Goal: Check status: Check status

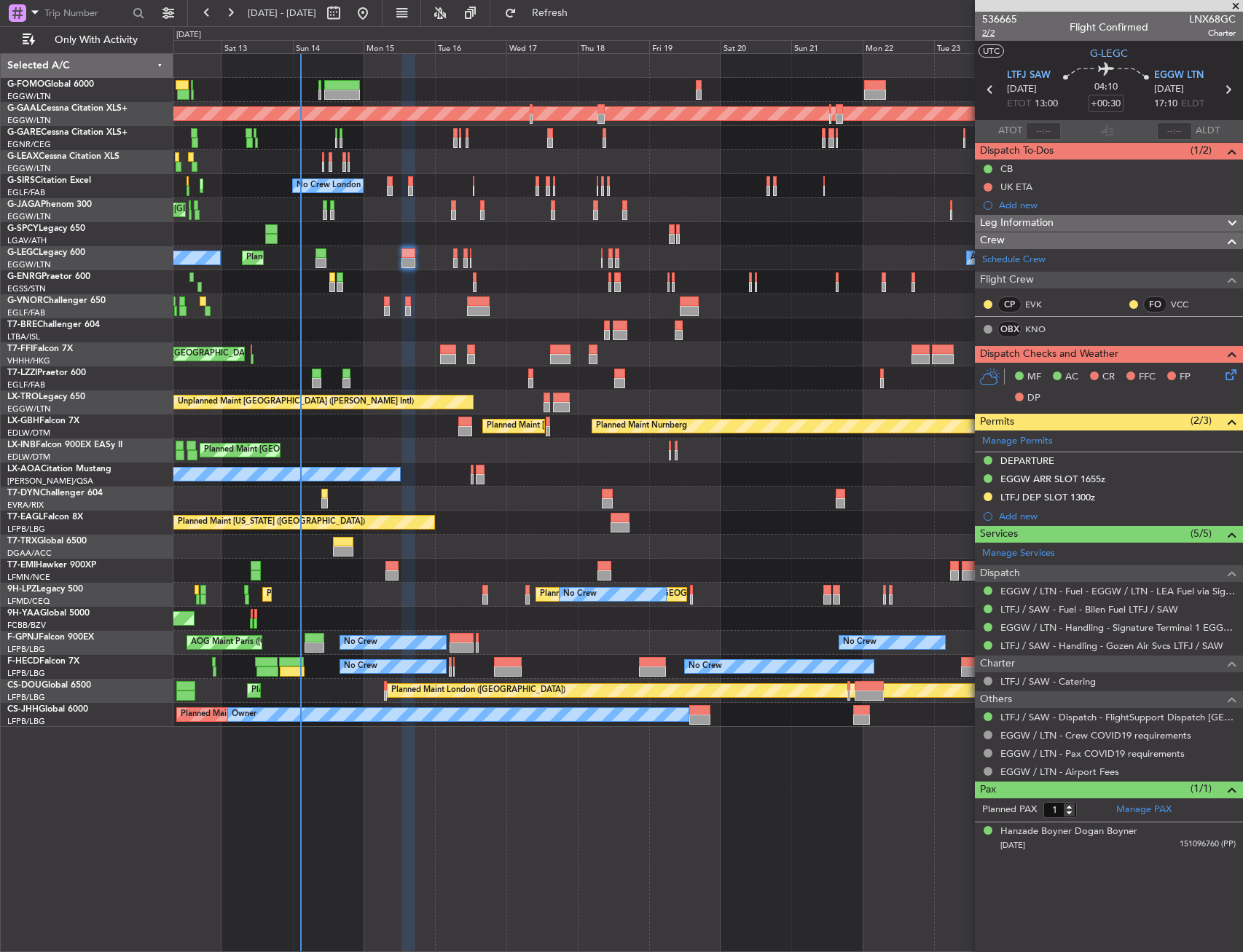
click at [995, 34] on span "2/2" at bounding box center [1000, 33] width 35 height 13
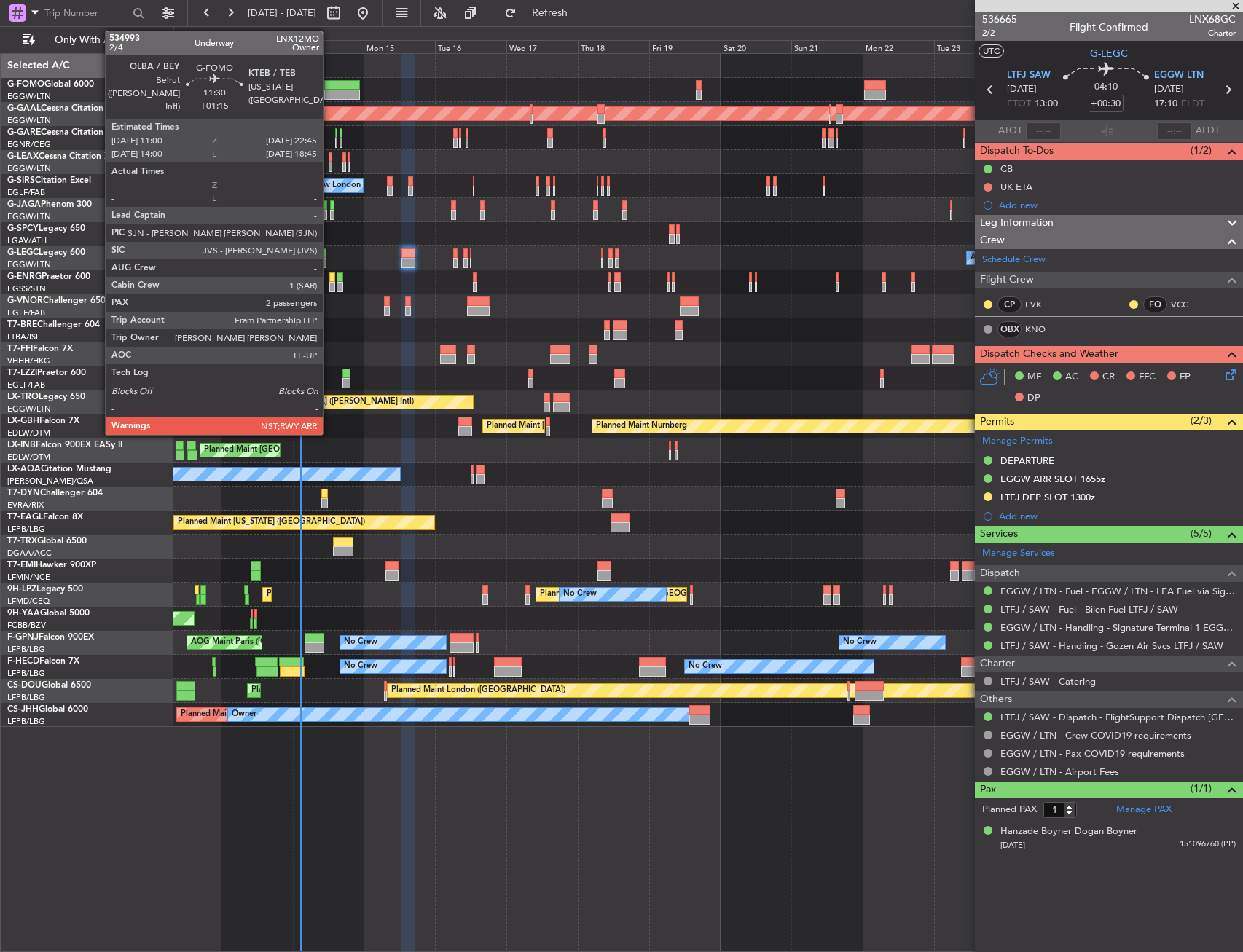
click at [330, 84] on div at bounding box center [341, 85] width 35 height 10
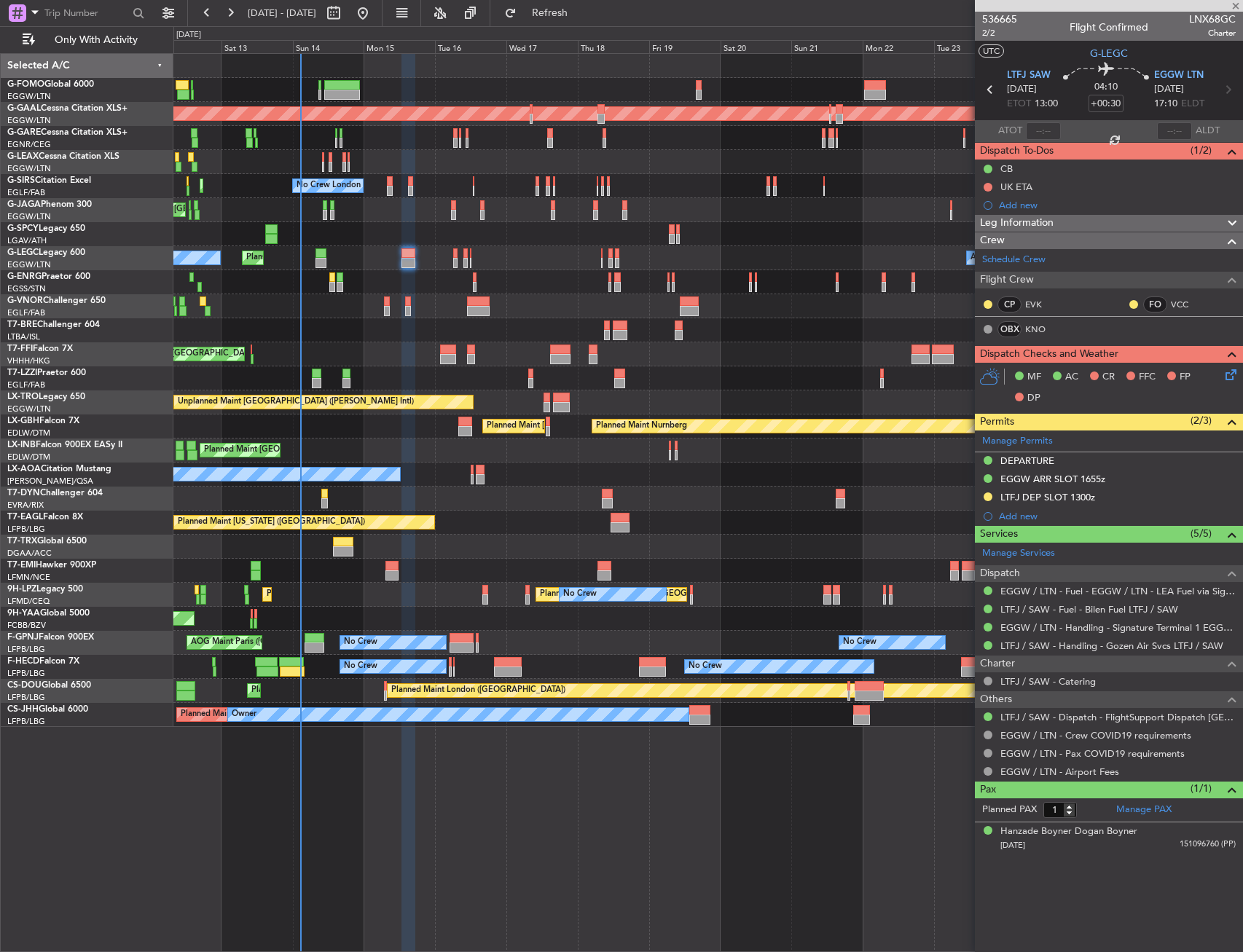
type input "+01:15"
type input "2"
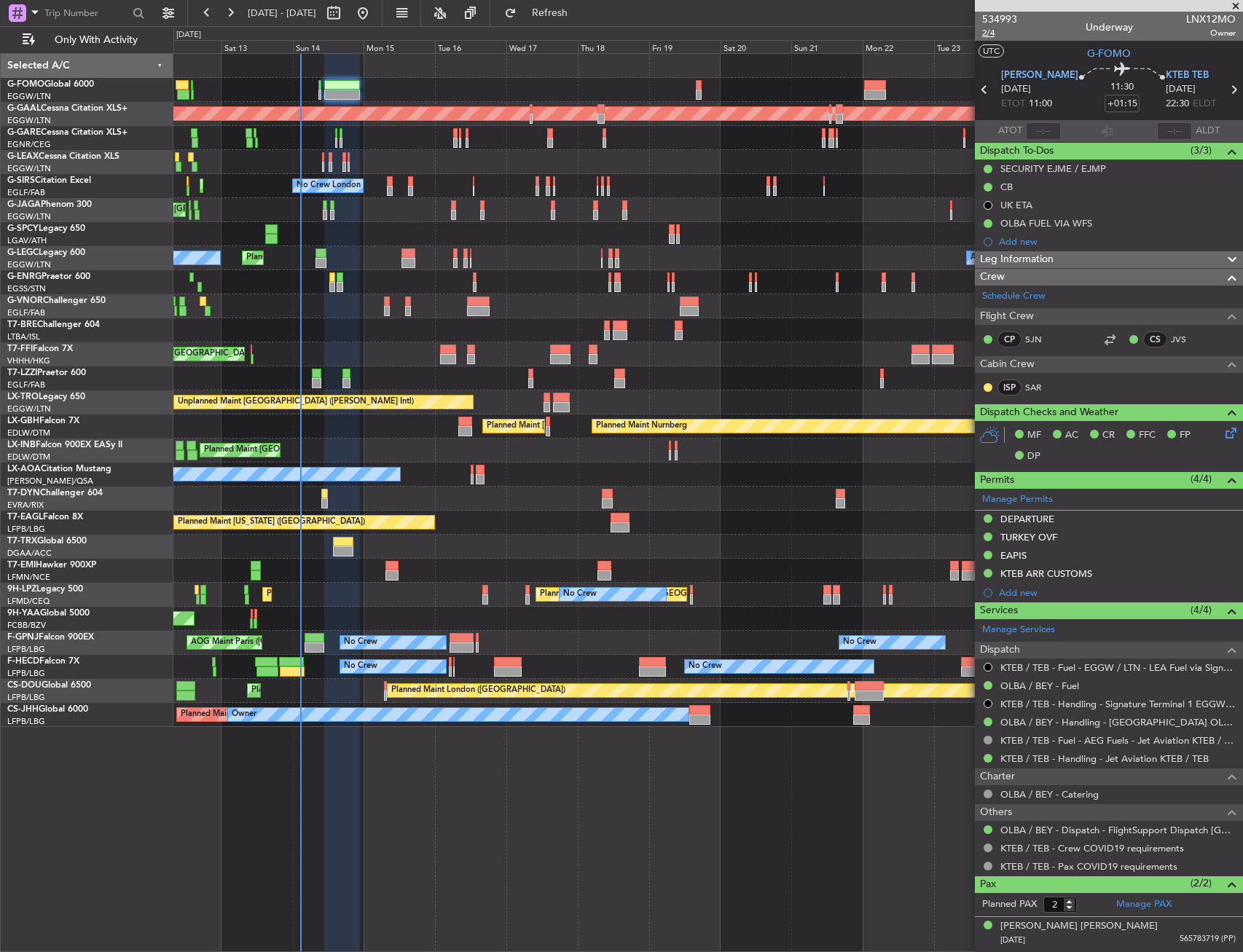
click at [985, 31] on span "2/4" at bounding box center [1000, 33] width 35 height 13
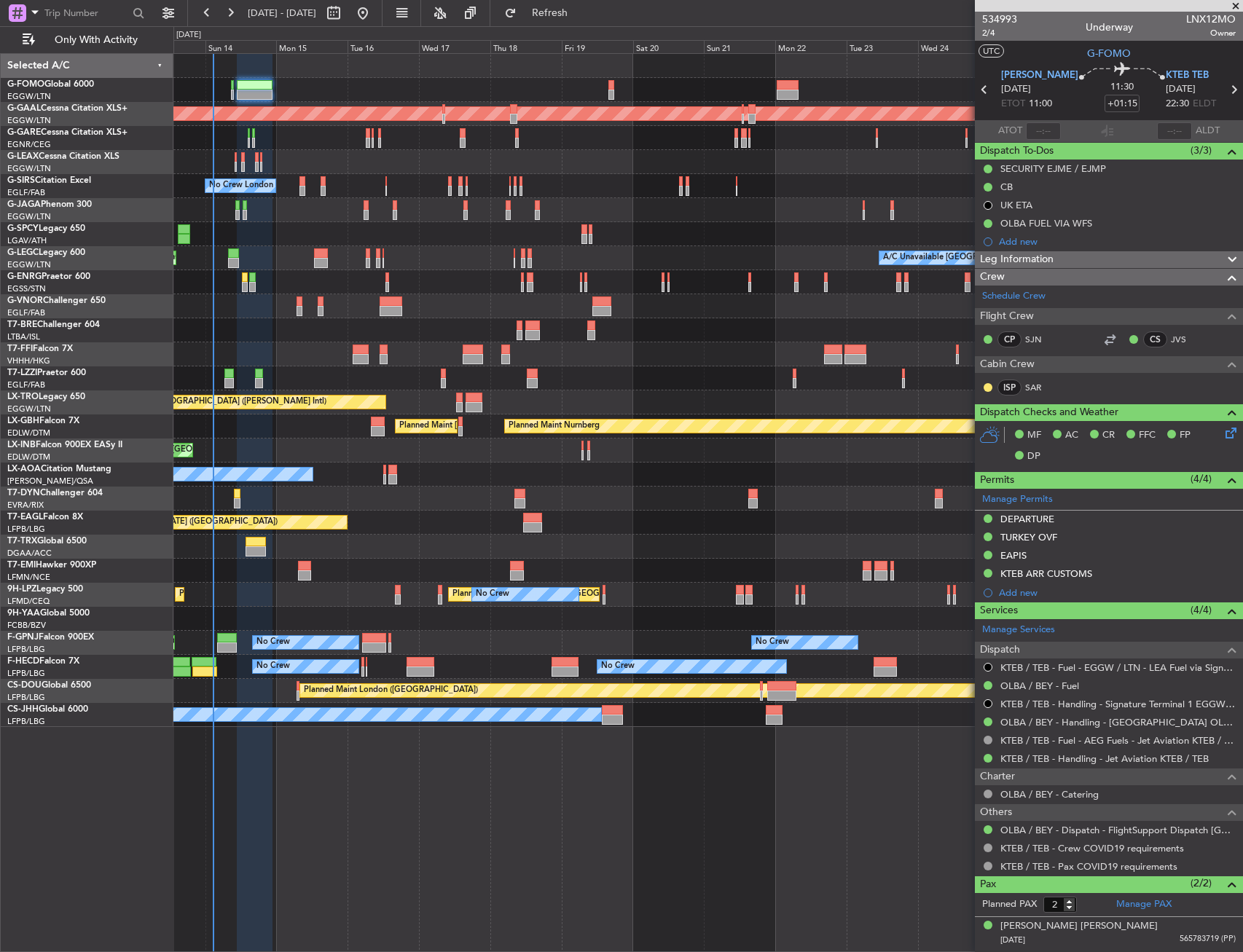
click at [418, 612] on div "Planned Maint [GEOGRAPHIC_DATA] ([GEOGRAPHIC_DATA]) Planned [GEOGRAPHIC_DATA] P…" at bounding box center [707, 390] width 1069 height 673
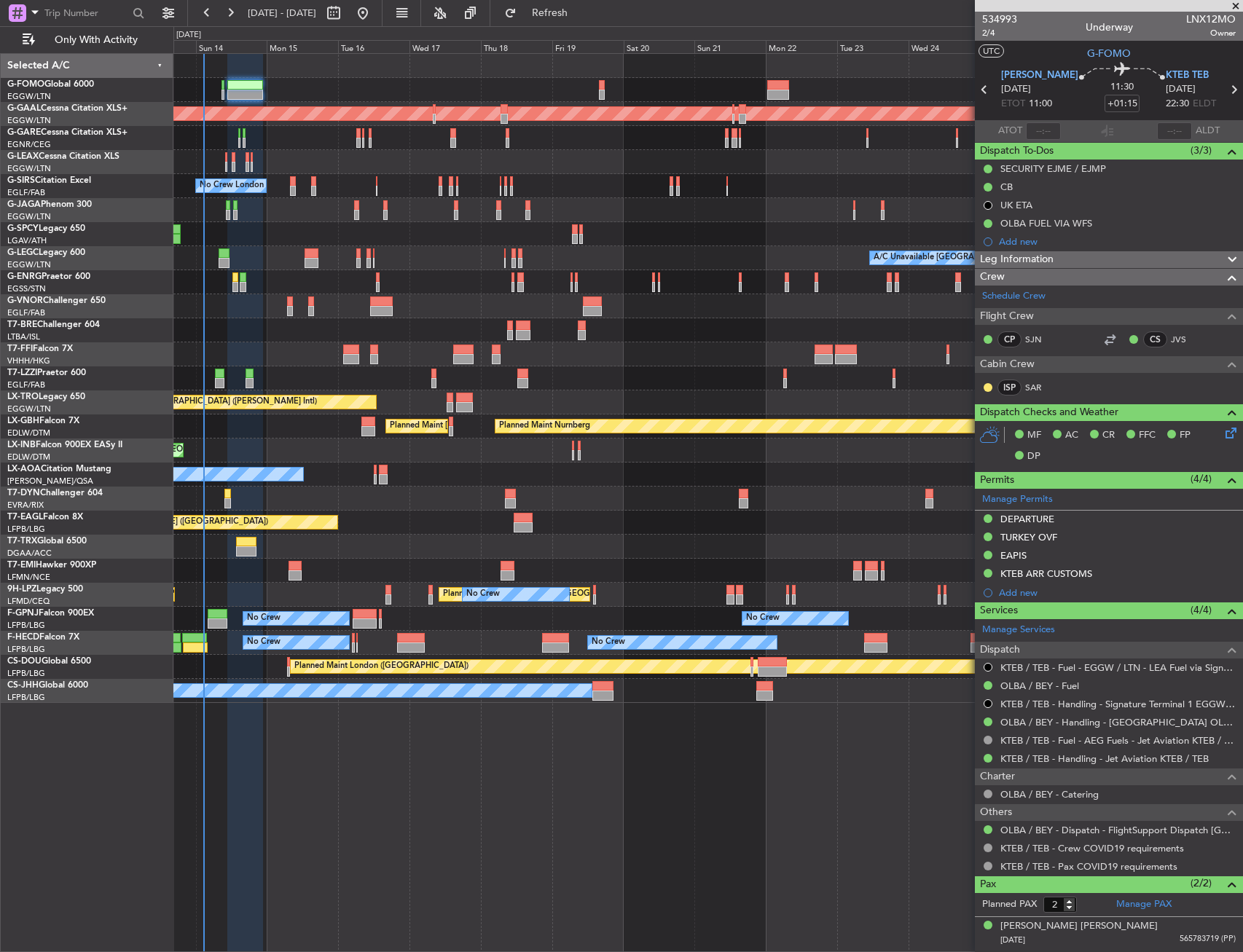
click at [526, 731] on div "Planned Maint [GEOGRAPHIC_DATA] ([GEOGRAPHIC_DATA]) Planned [GEOGRAPHIC_DATA] P…" at bounding box center [708, 503] width 1070 height 899
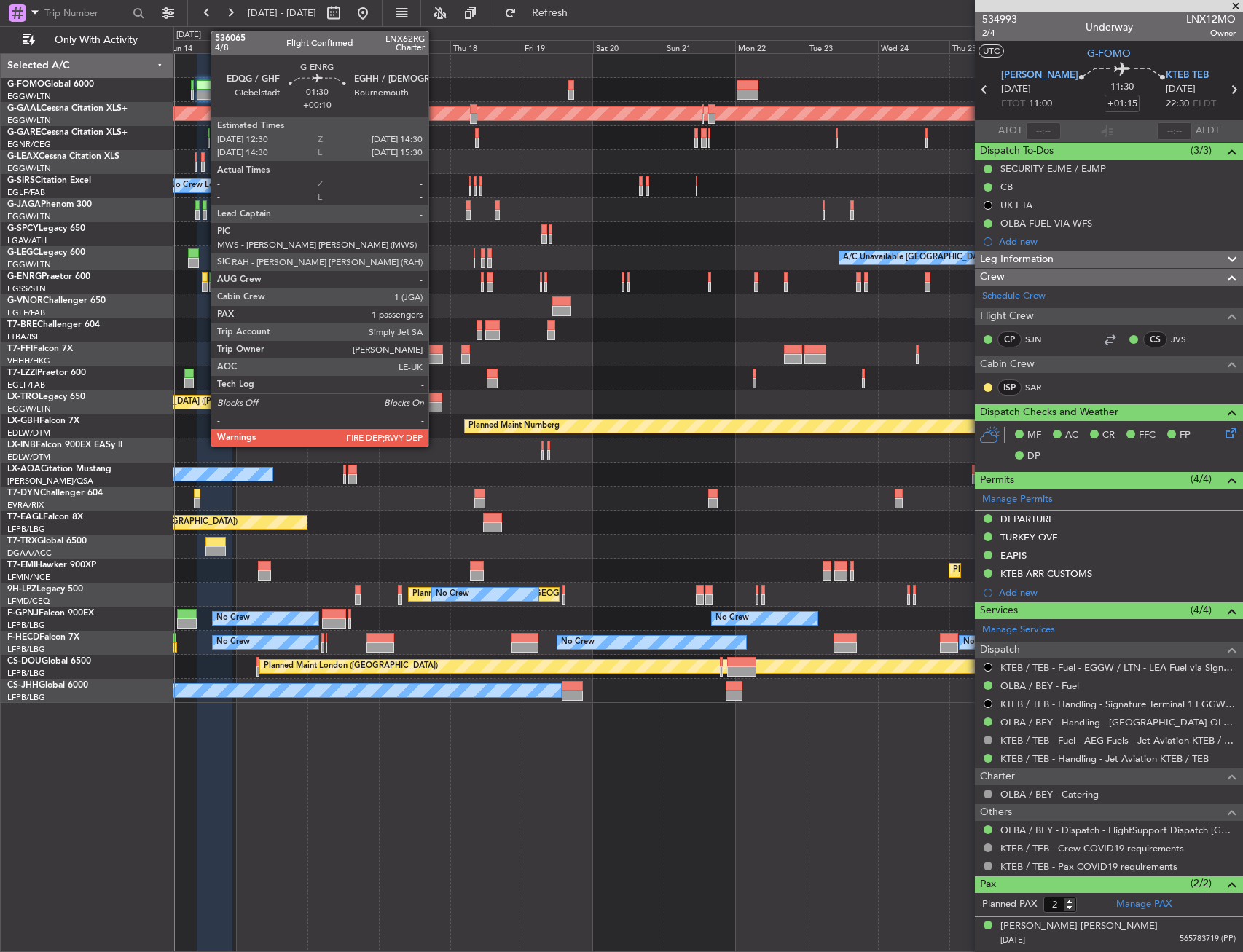
click at [204, 284] on div at bounding box center [205, 287] width 7 height 10
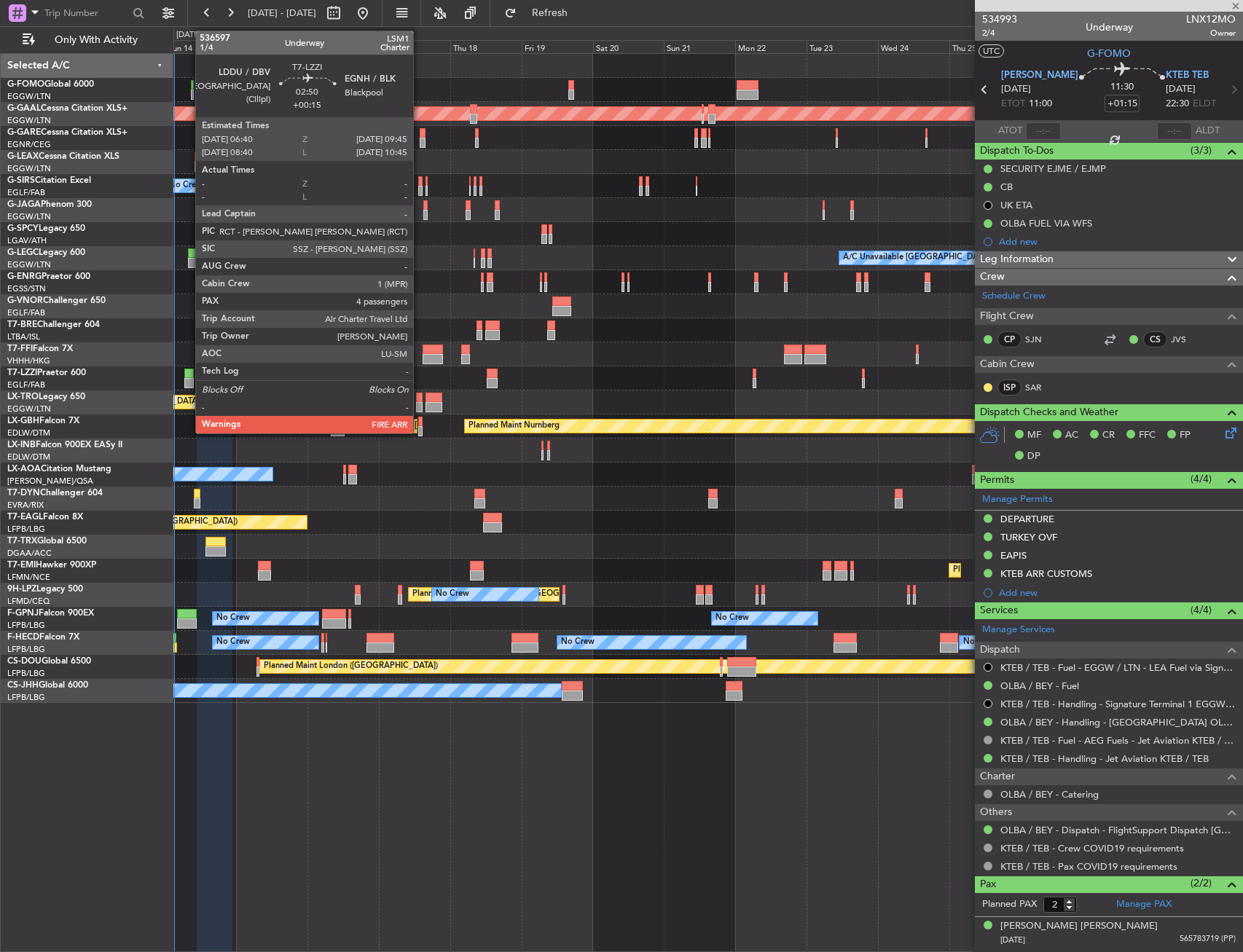
type input "+00:10"
type input "1"
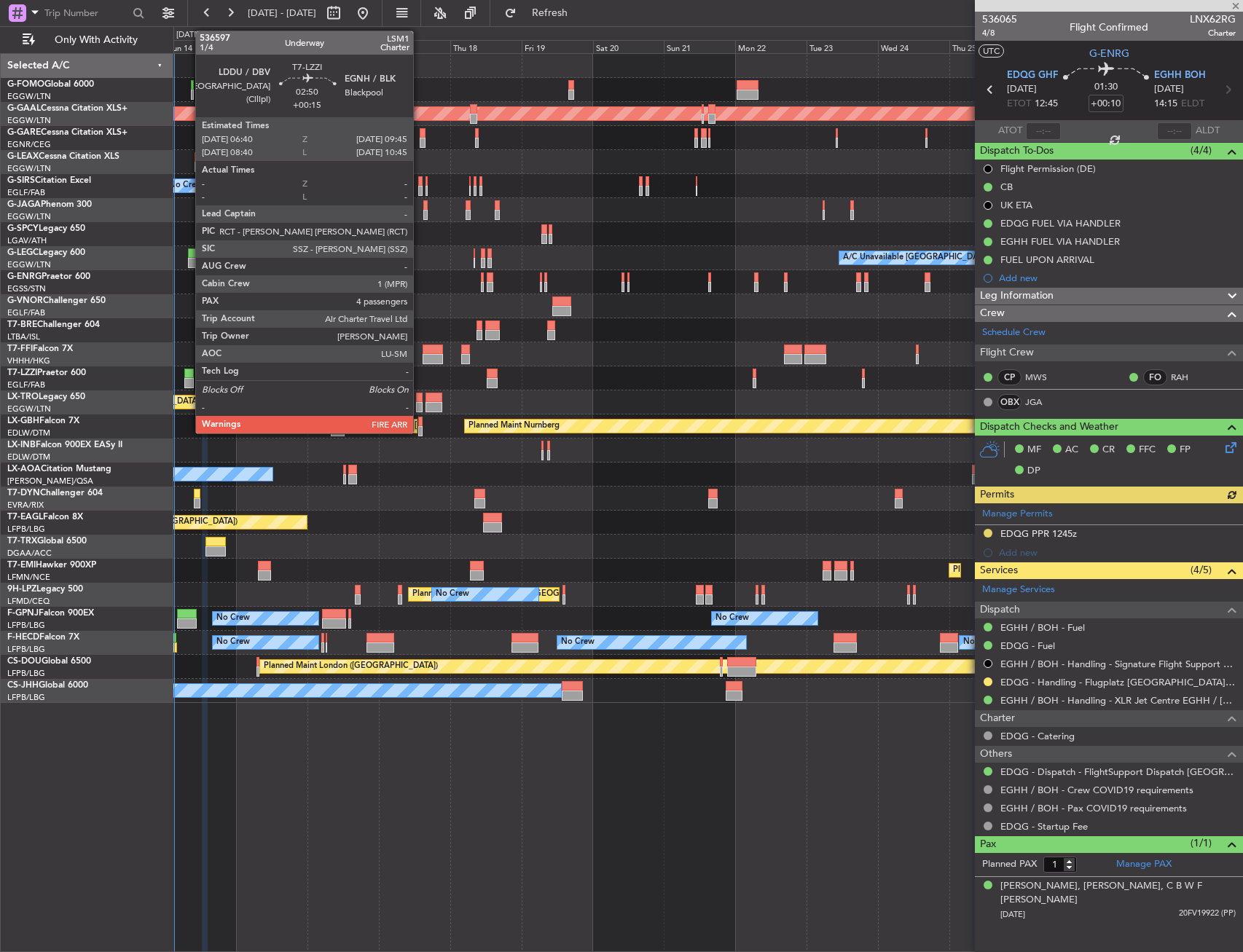
click at [188, 376] on div at bounding box center [188, 373] width 9 height 10
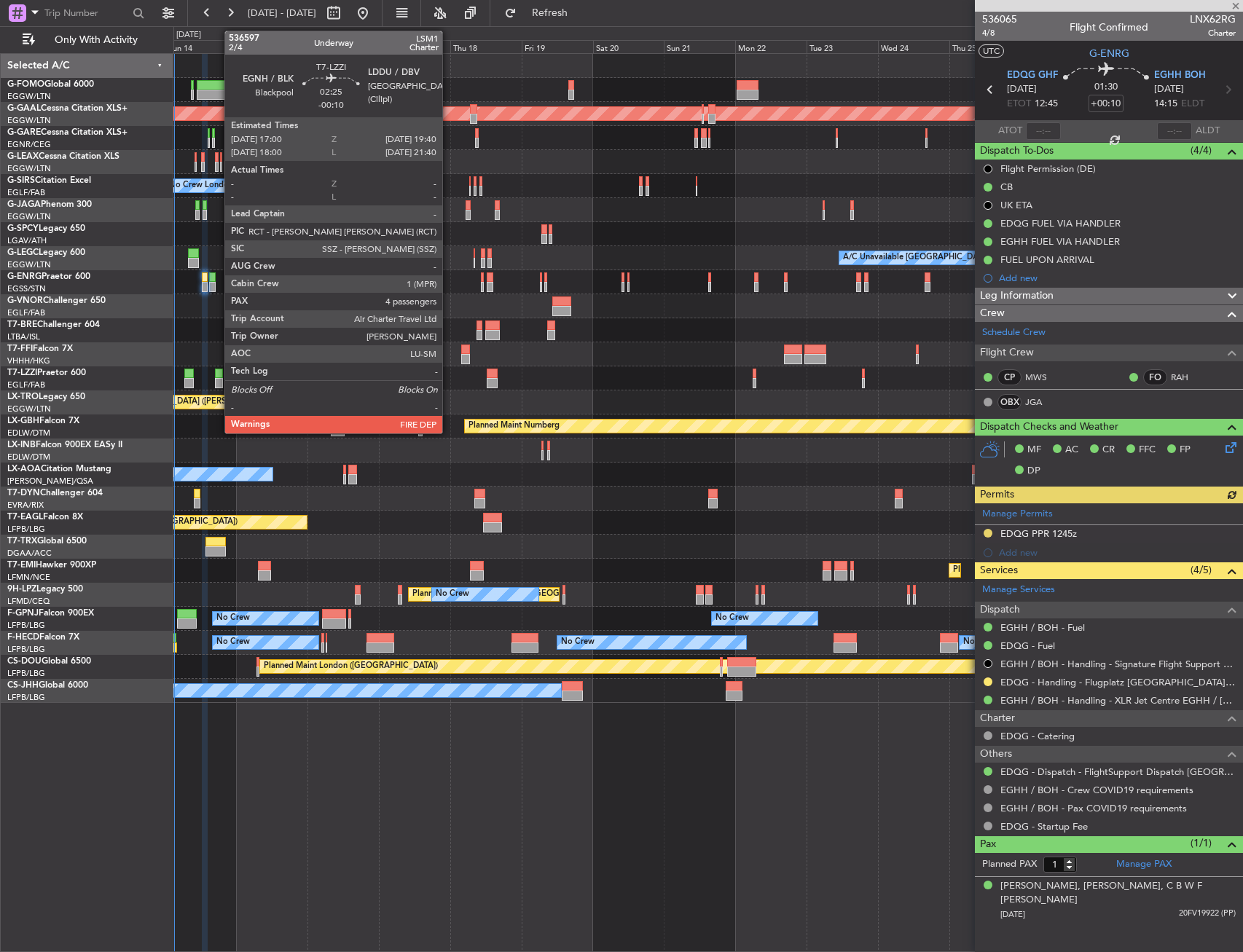
type input "+00:15"
type input "4"
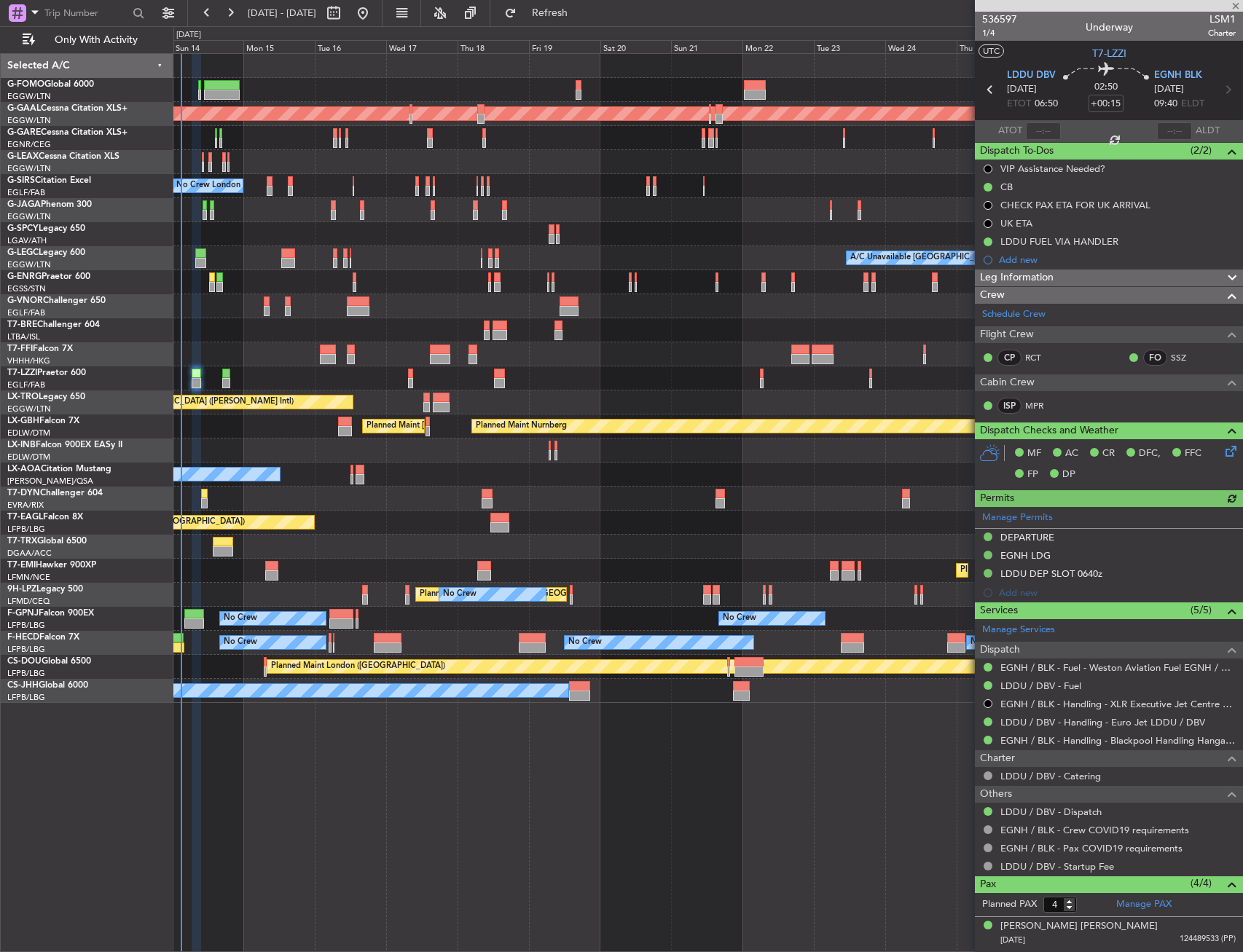
click at [275, 485] on div "Planned Maint [GEOGRAPHIC_DATA] ([GEOGRAPHIC_DATA]) Planned [GEOGRAPHIC_DATA] P…" at bounding box center [707, 378] width 1069 height 650
